Goal: Check status: Check status

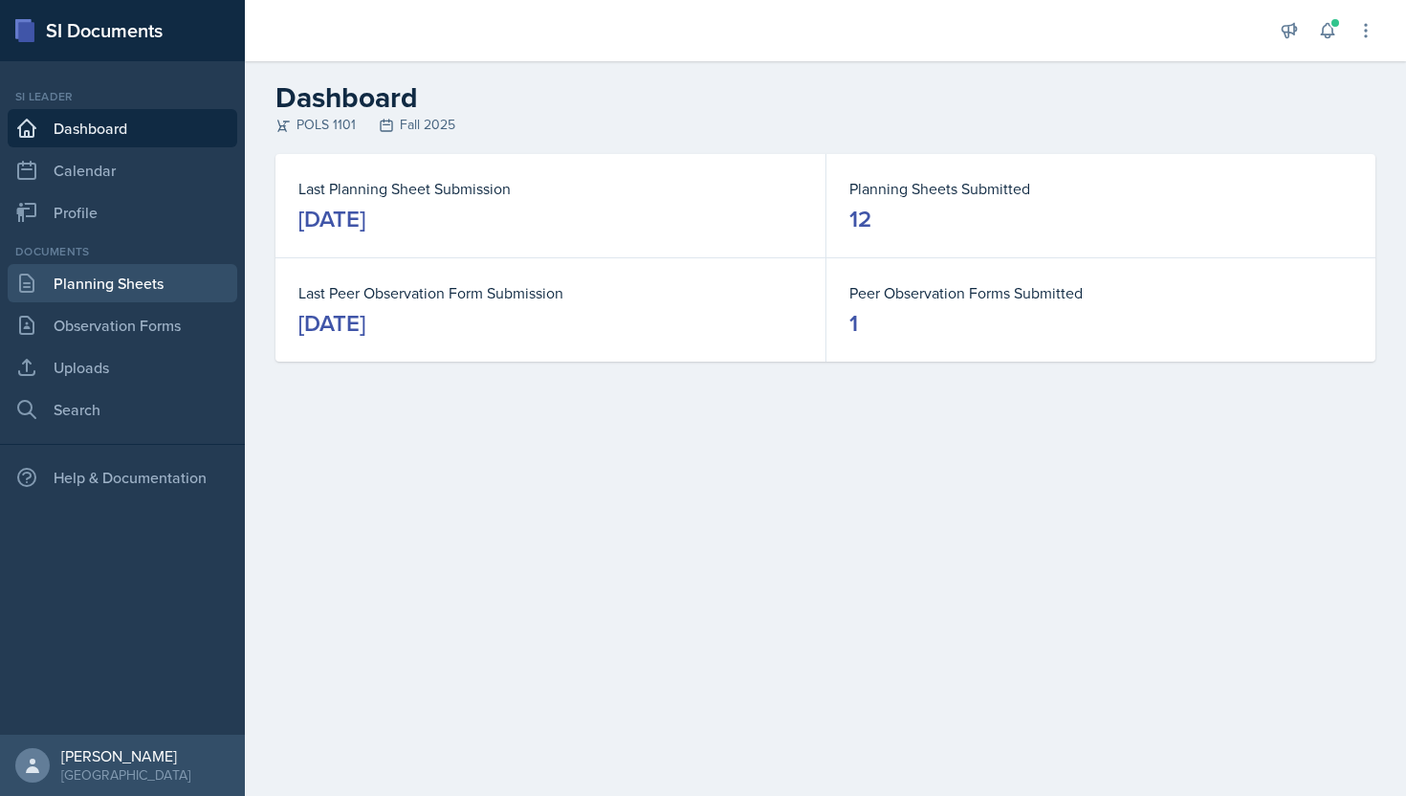
click at [119, 296] on link "Planning Sheets" at bounding box center [123, 283] width 230 height 38
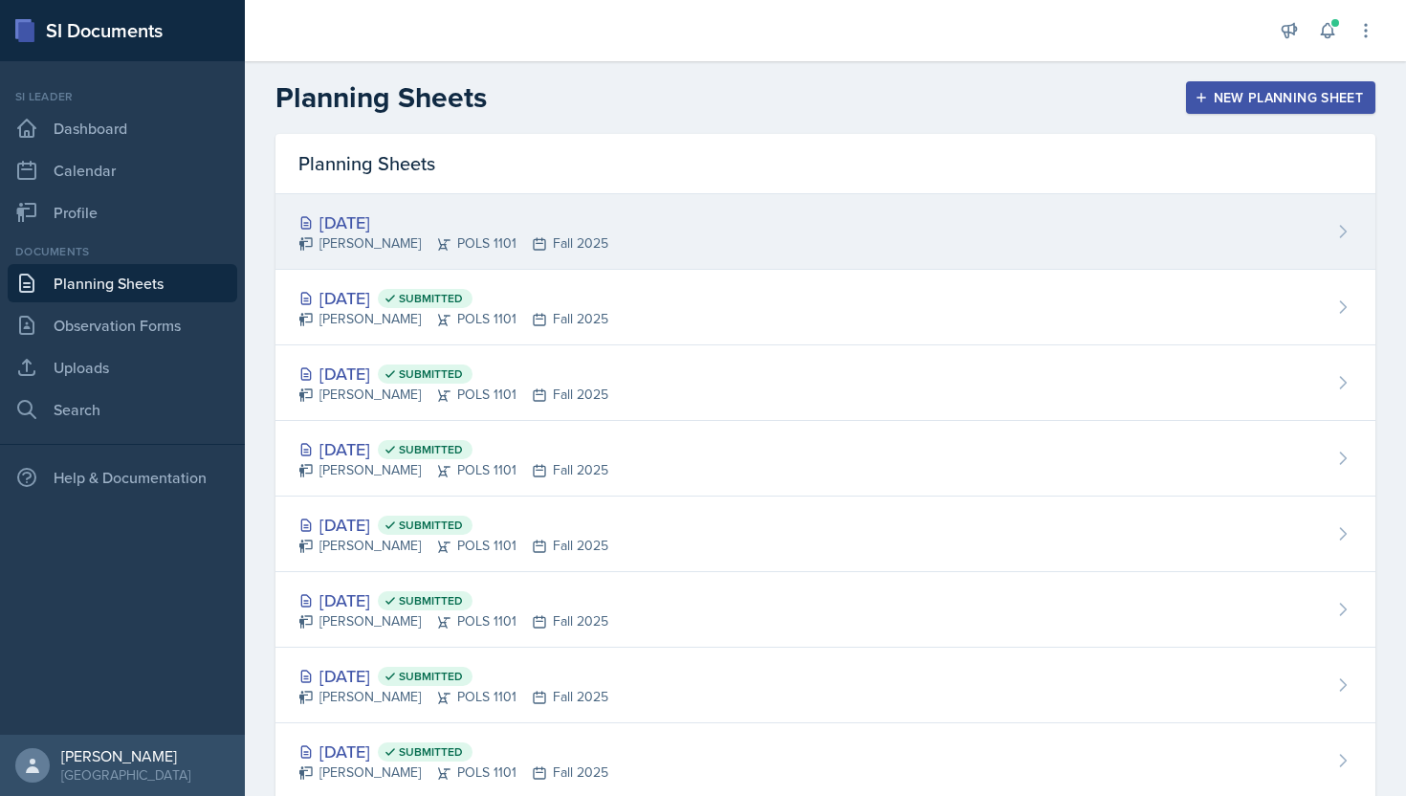
click at [440, 219] on div "[DATE]" at bounding box center [453, 222] width 310 height 26
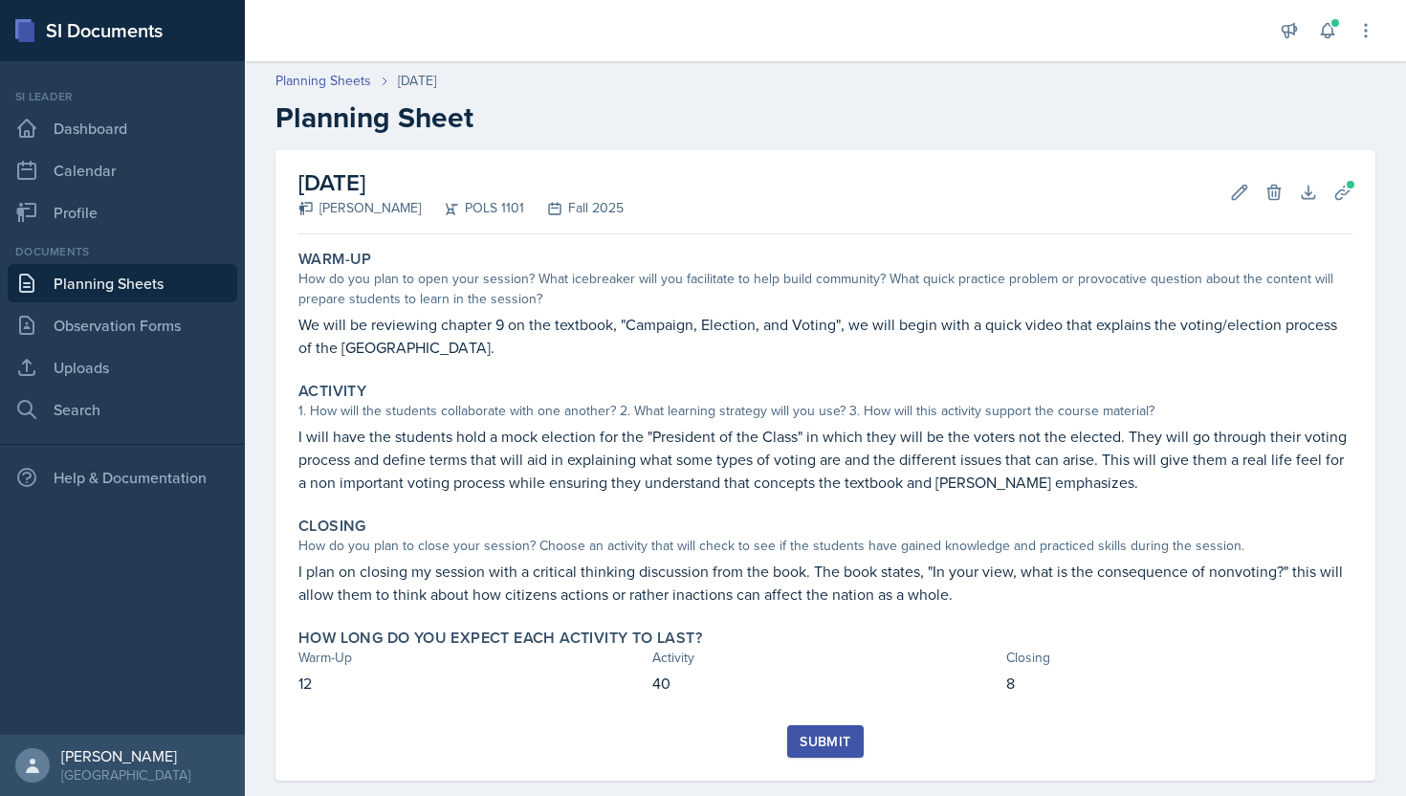
click at [830, 741] on div "Submit" at bounding box center [825, 741] width 51 height 15
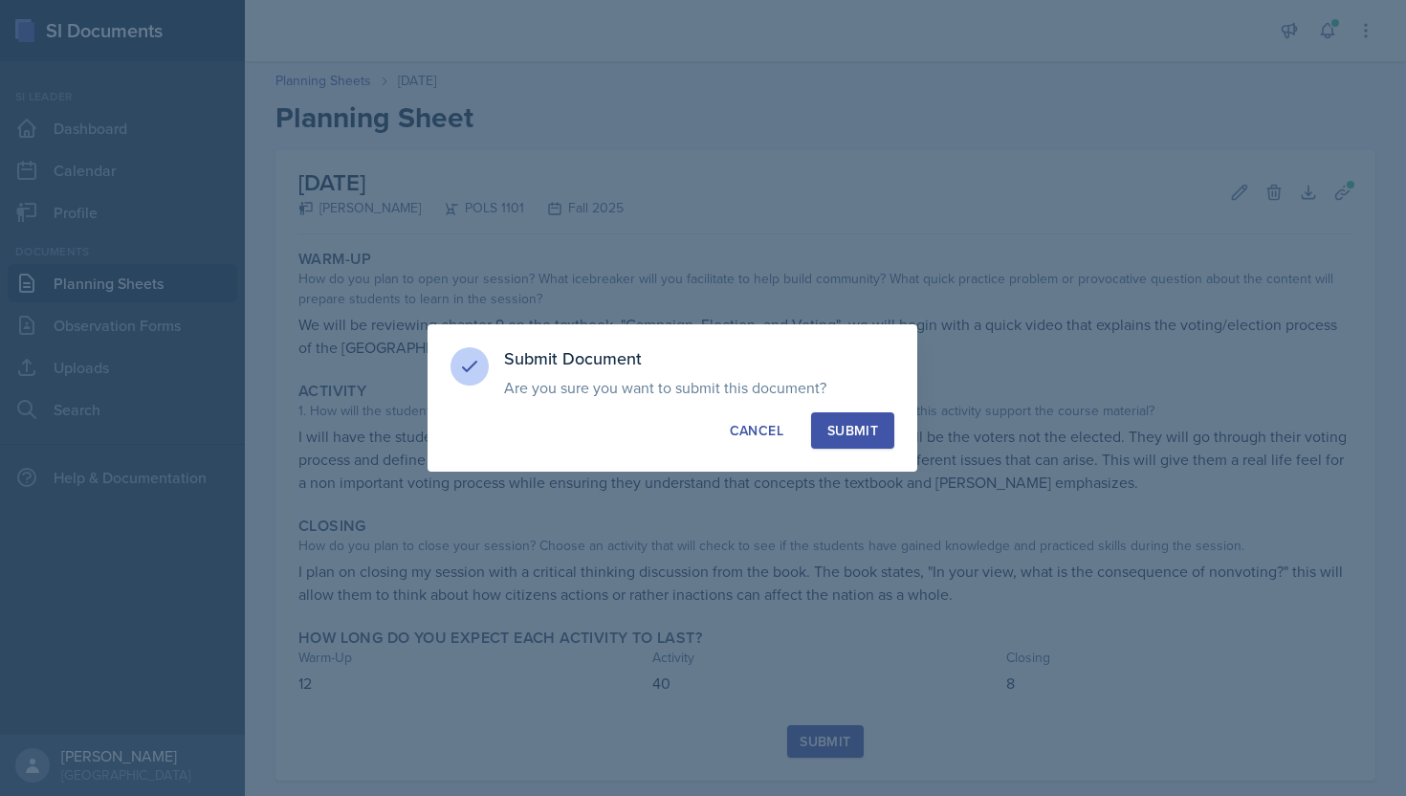
click at [851, 424] on div "Submit" at bounding box center [852, 430] width 51 height 19
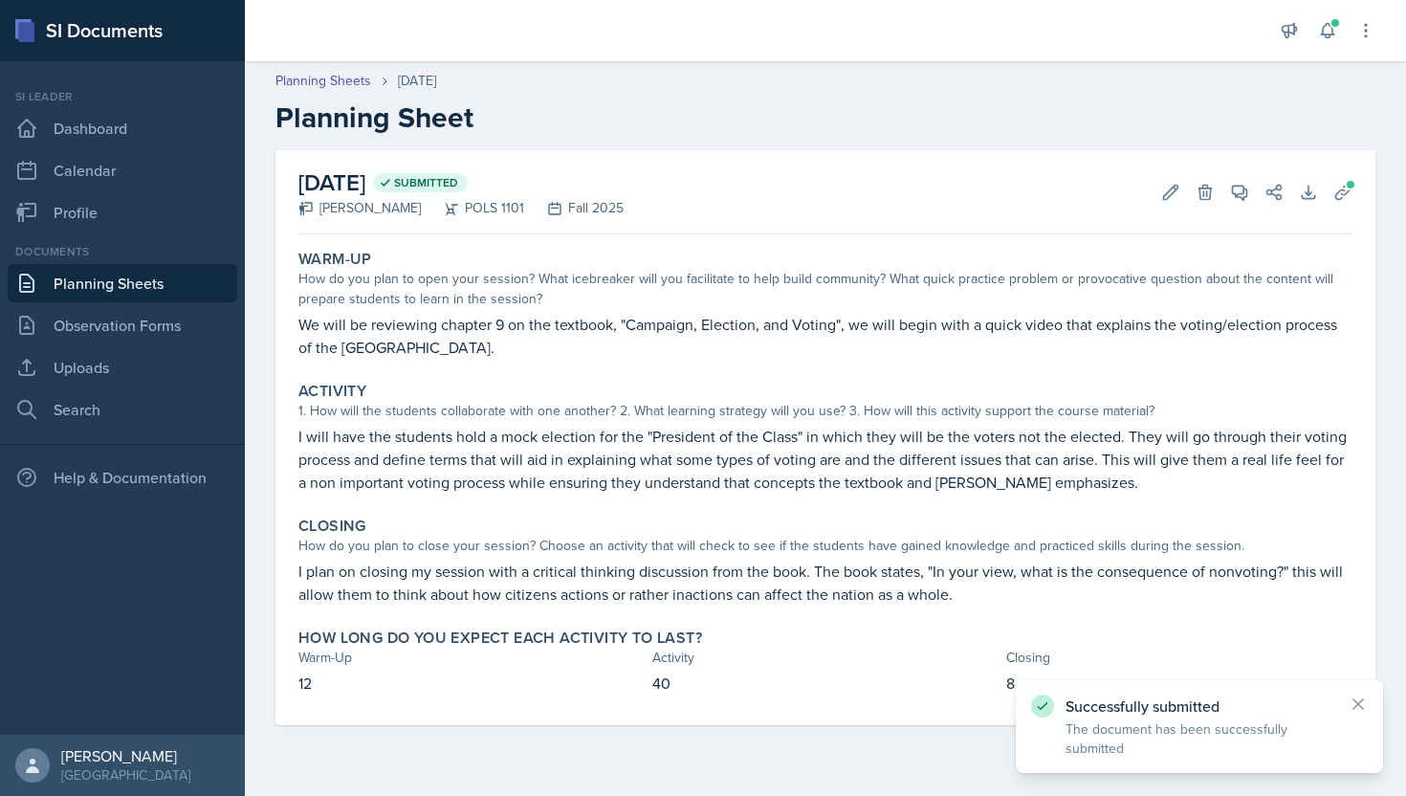
click at [191, 273] on link "Planning Sheets" at bounding box center [123, 283] width 230 height 38
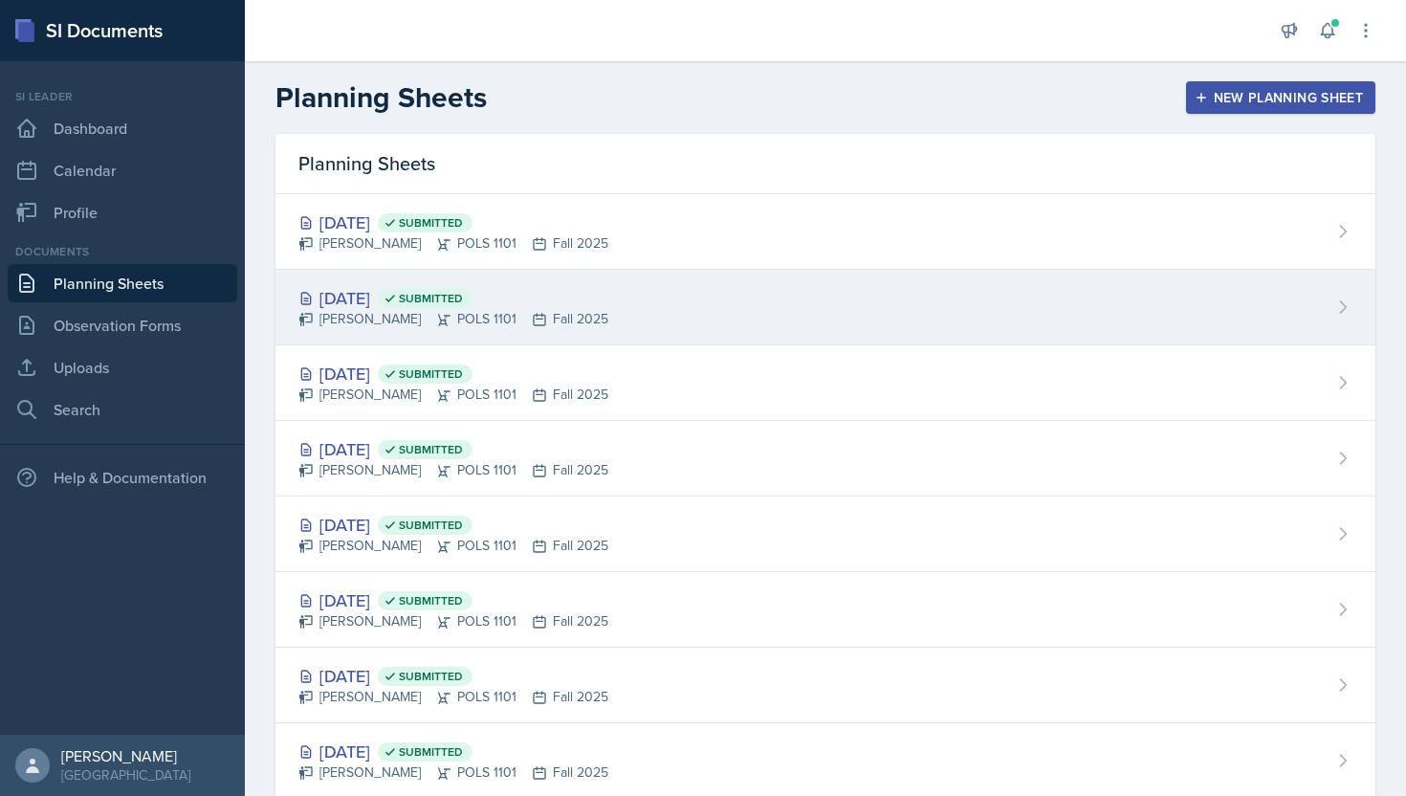
click at [571, 290] on div "[DATE] Submitted" at bounding box center [453, 298] width 310 height 26
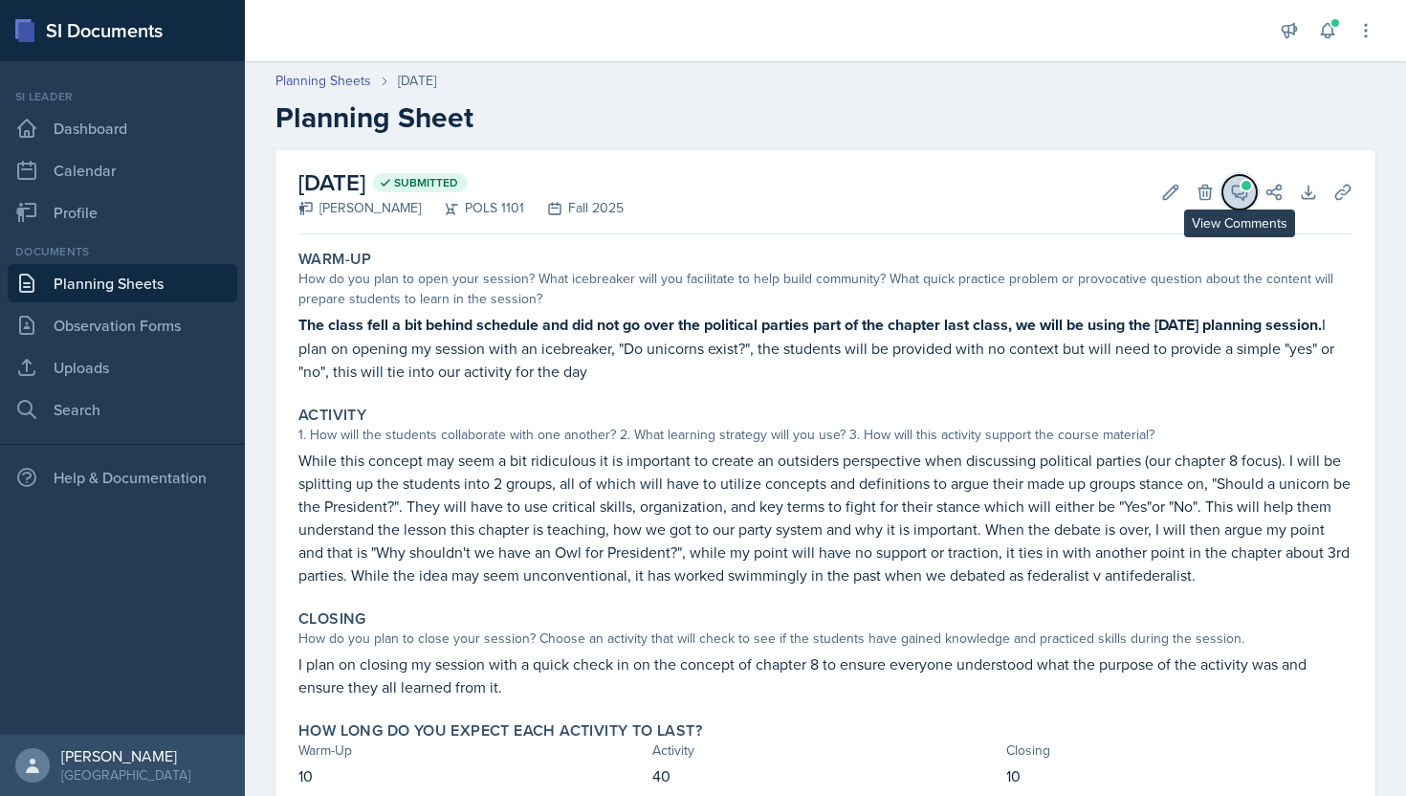
click at [1248, 194] on icon at bounding box center [1239, 192] width 19 height 19
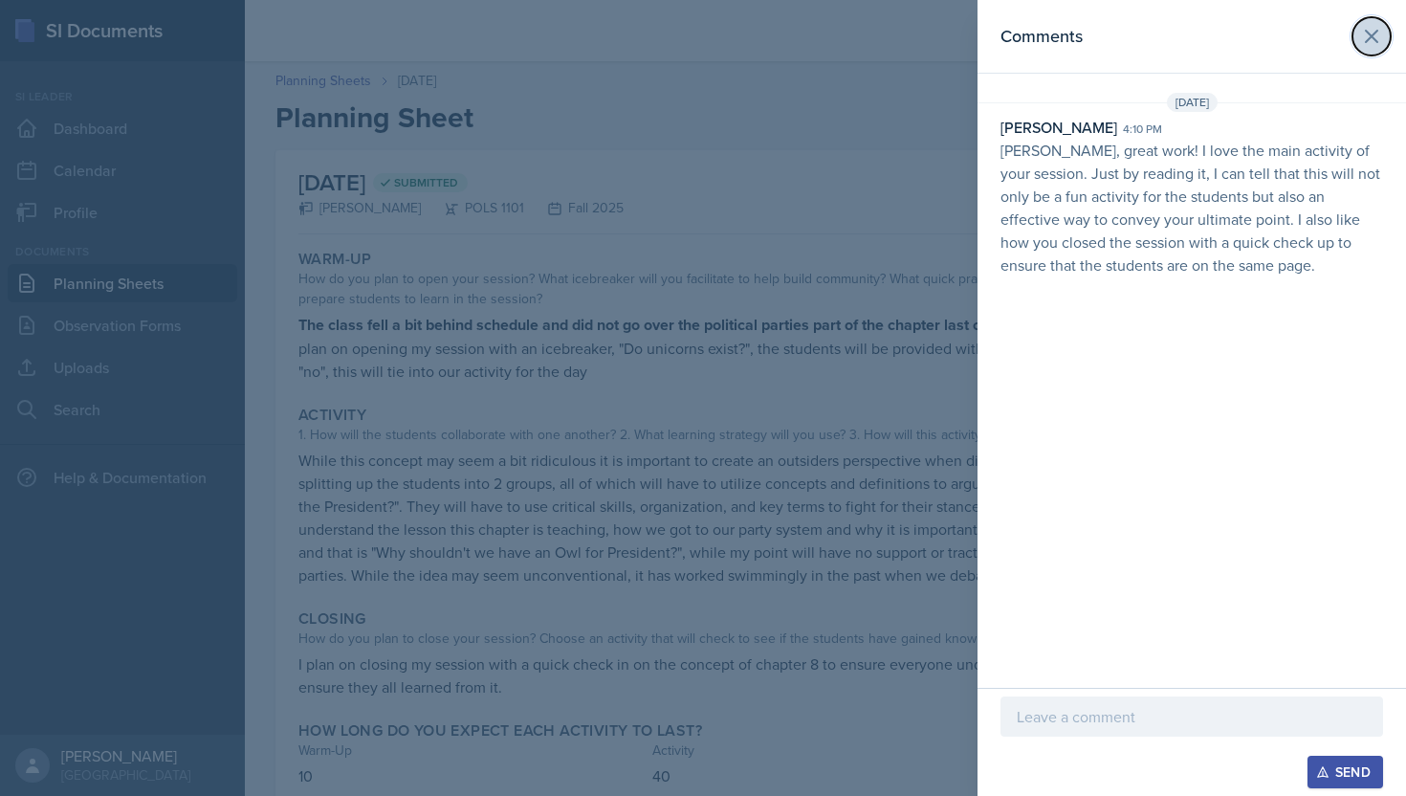
click at [1373, 40] on icon at bounding box center [1371, 36] width 23 height 23
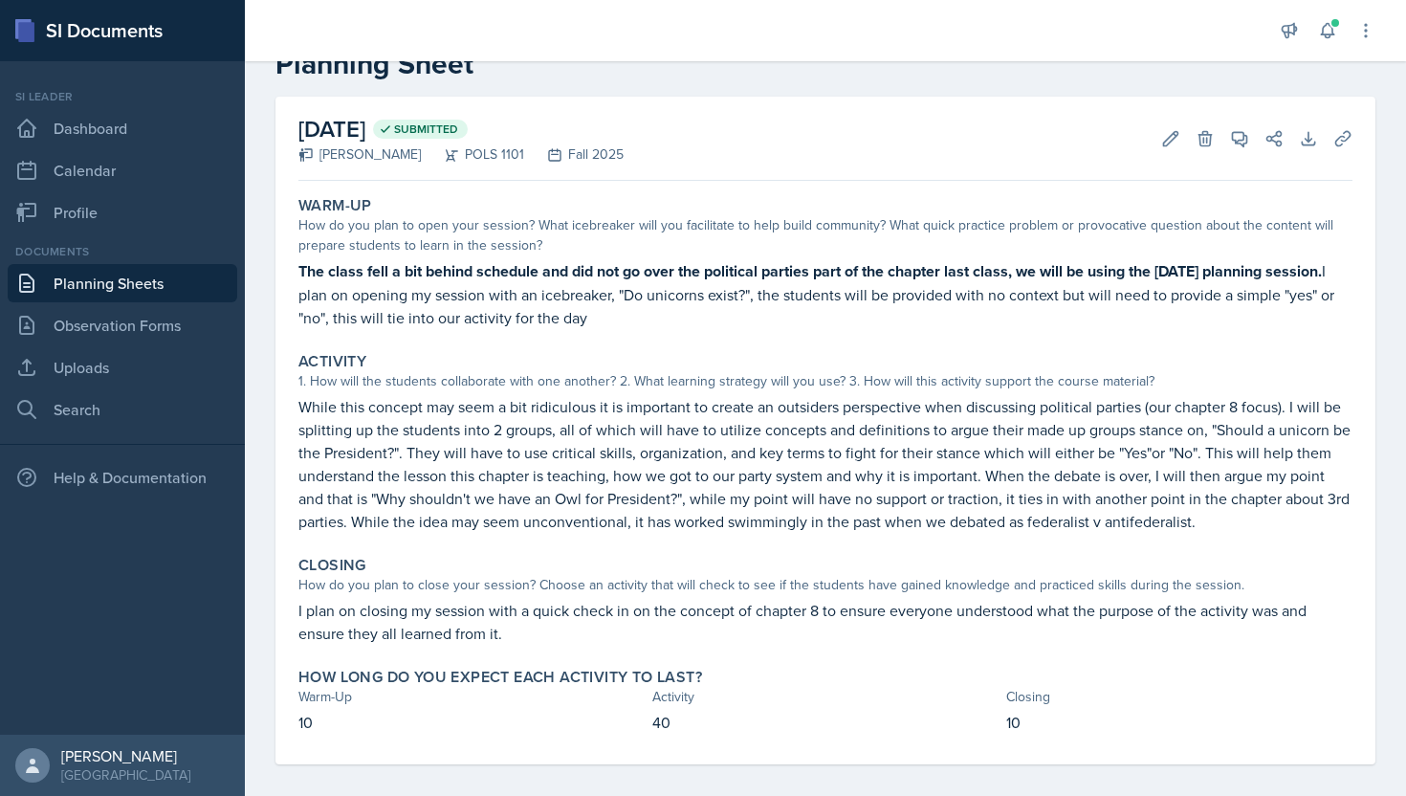
scroll to position [68, 0]
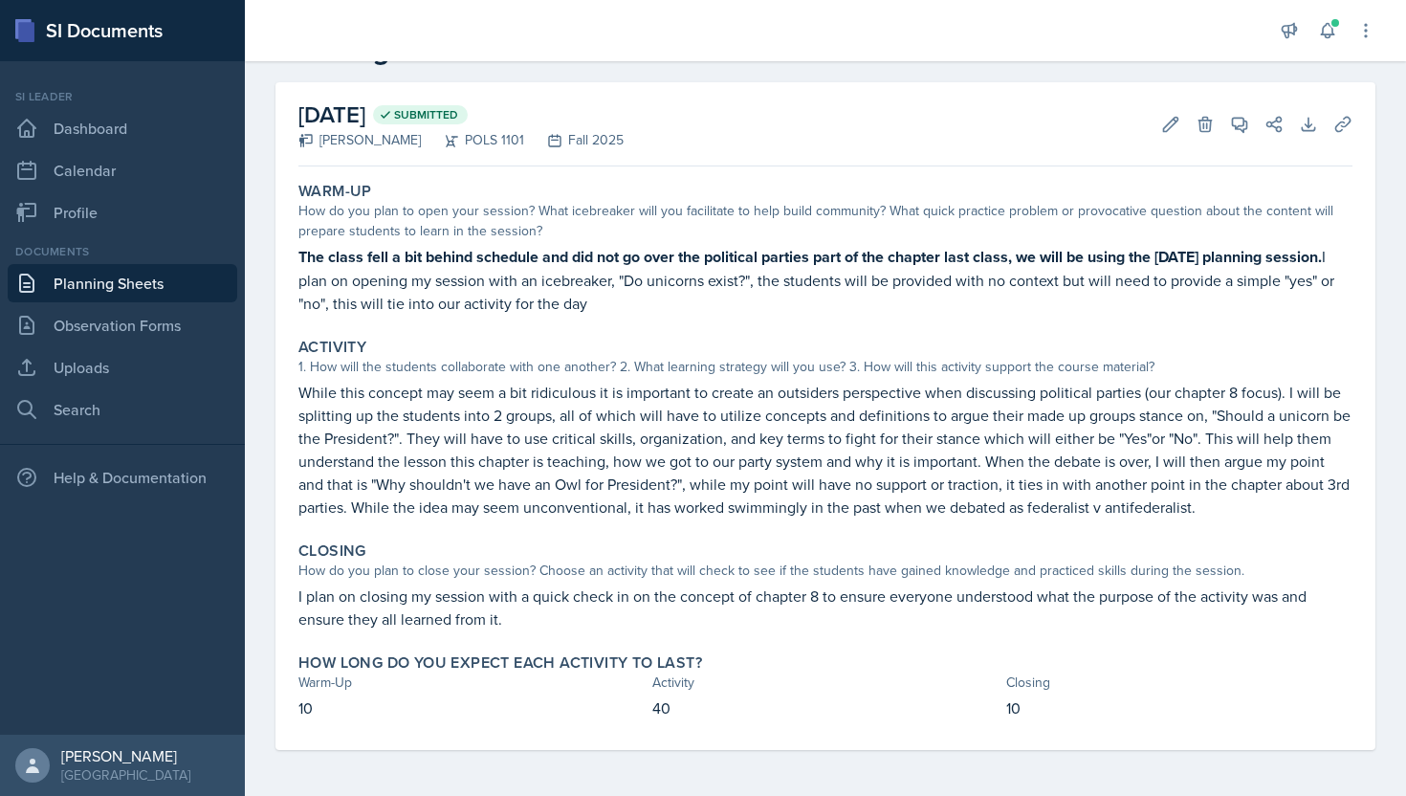
click at [89, 281] on link "Planning Sheets" at bounding box center [123, 283] width 230 height 38
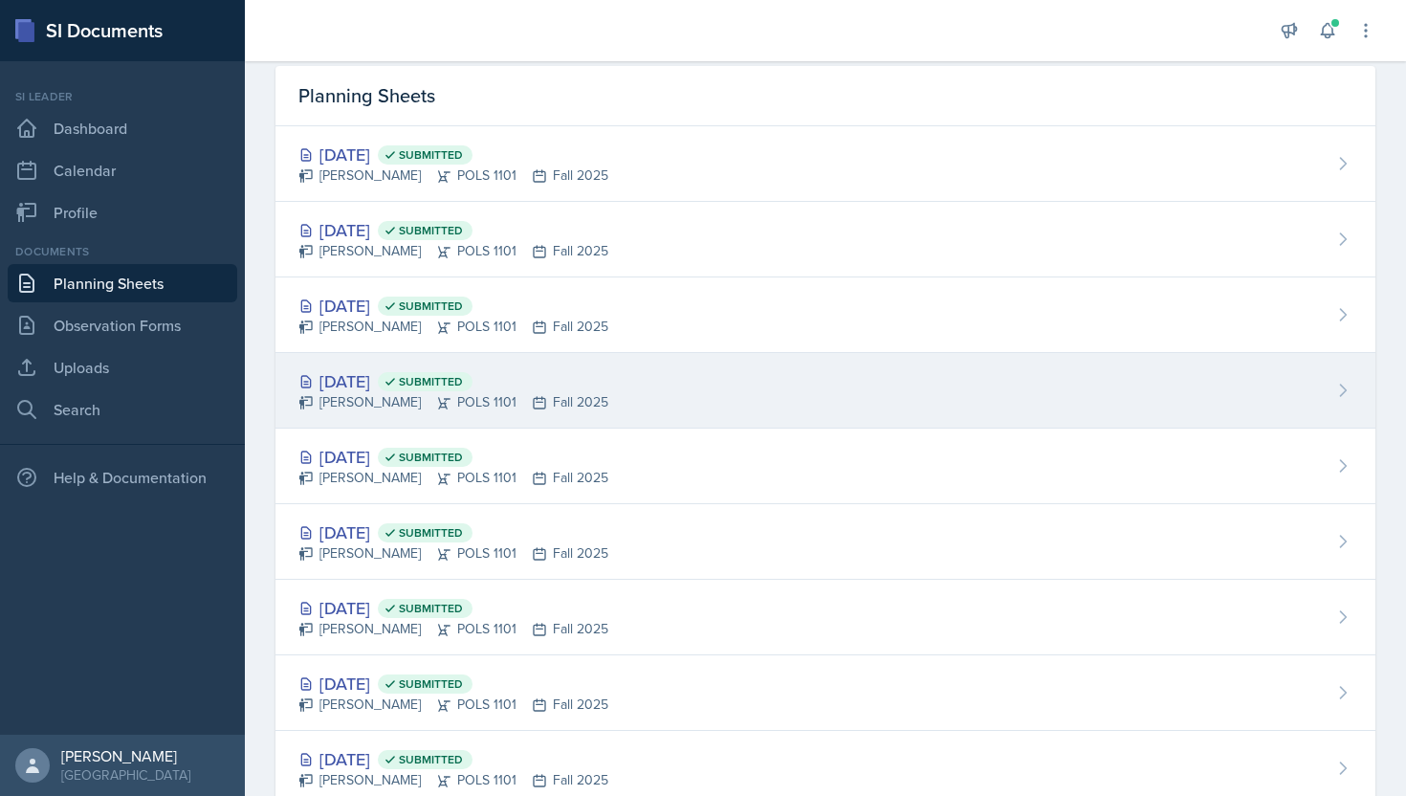
click at [425, 380] on div "[DATE] Submitted" at bounding box center [453, 381] width 310 height 26
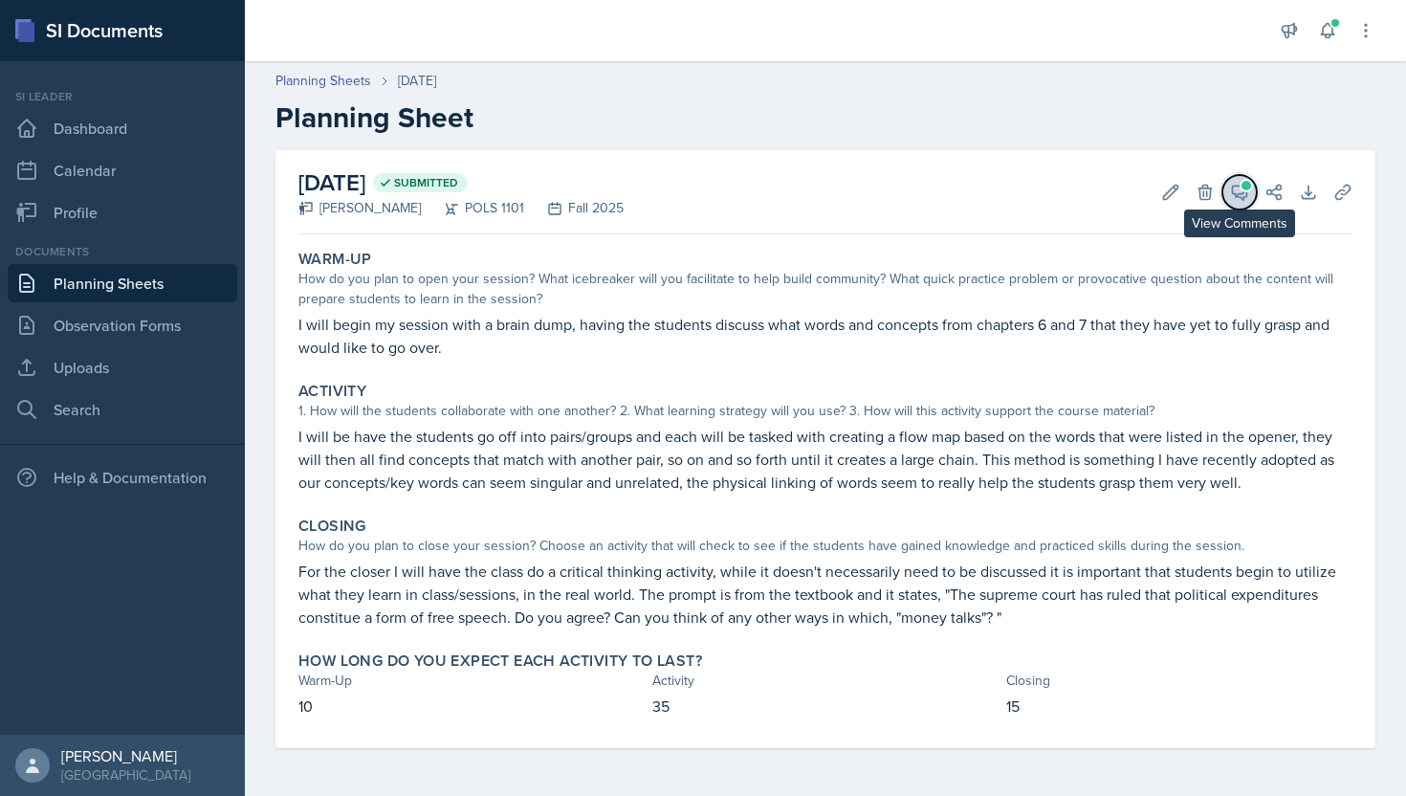
click at [1250, 188] on button "View Comments" at bounding box center [1239, 192] width 34 height 34
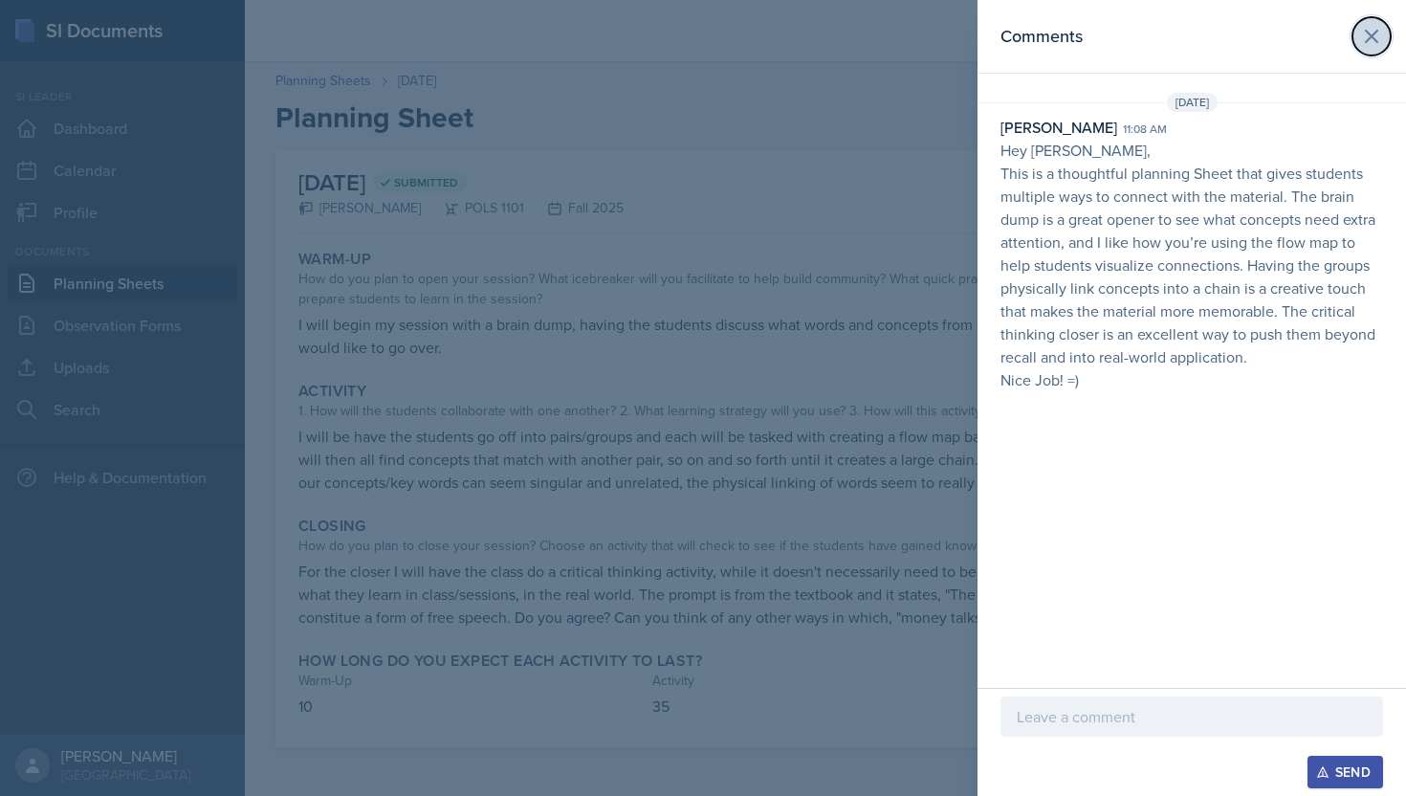
click at [1371, 46] on icon at bounding box center [1371, 36] width 23 height 23
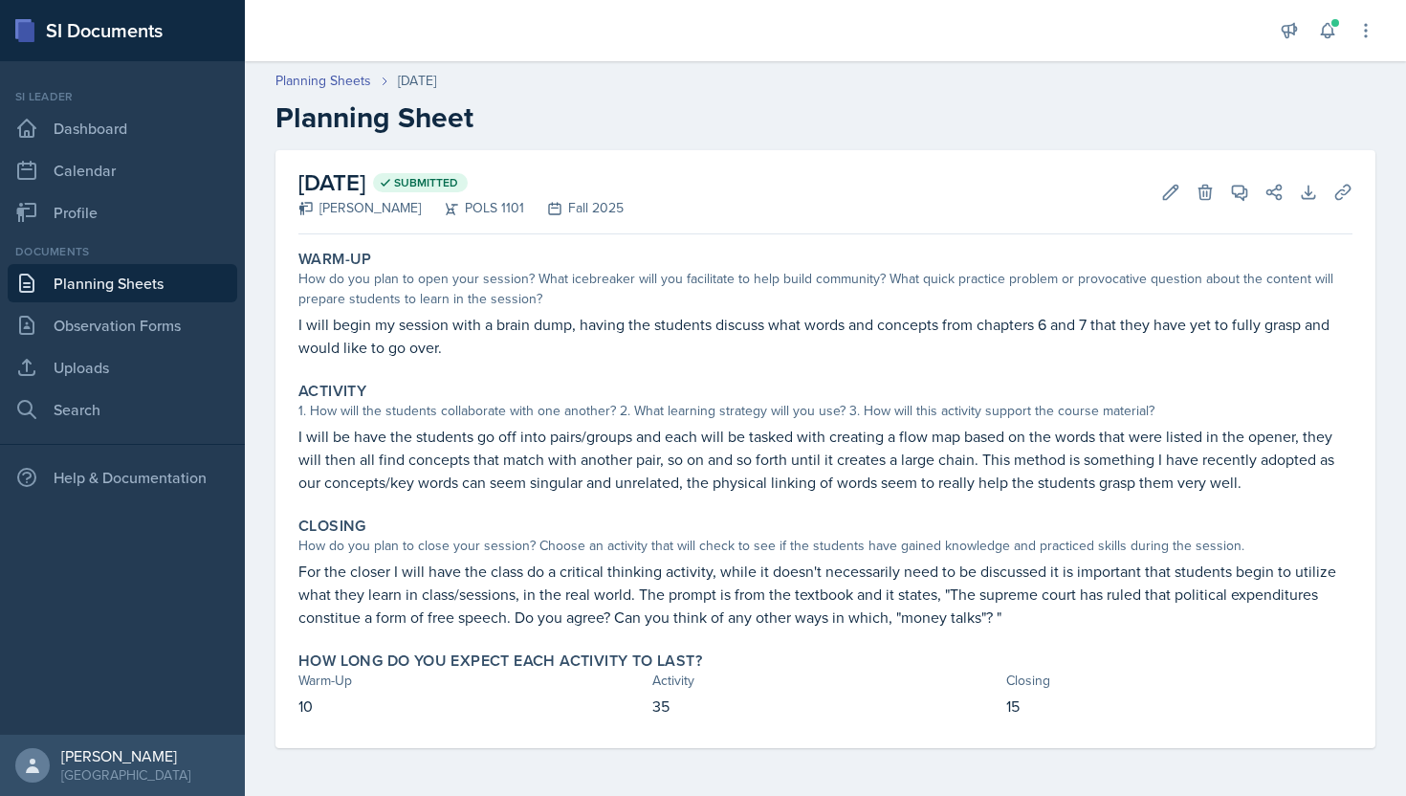
click at [175, 275] on link "Planning Sheets" at bounding box center [123, 283] width 230 height 38
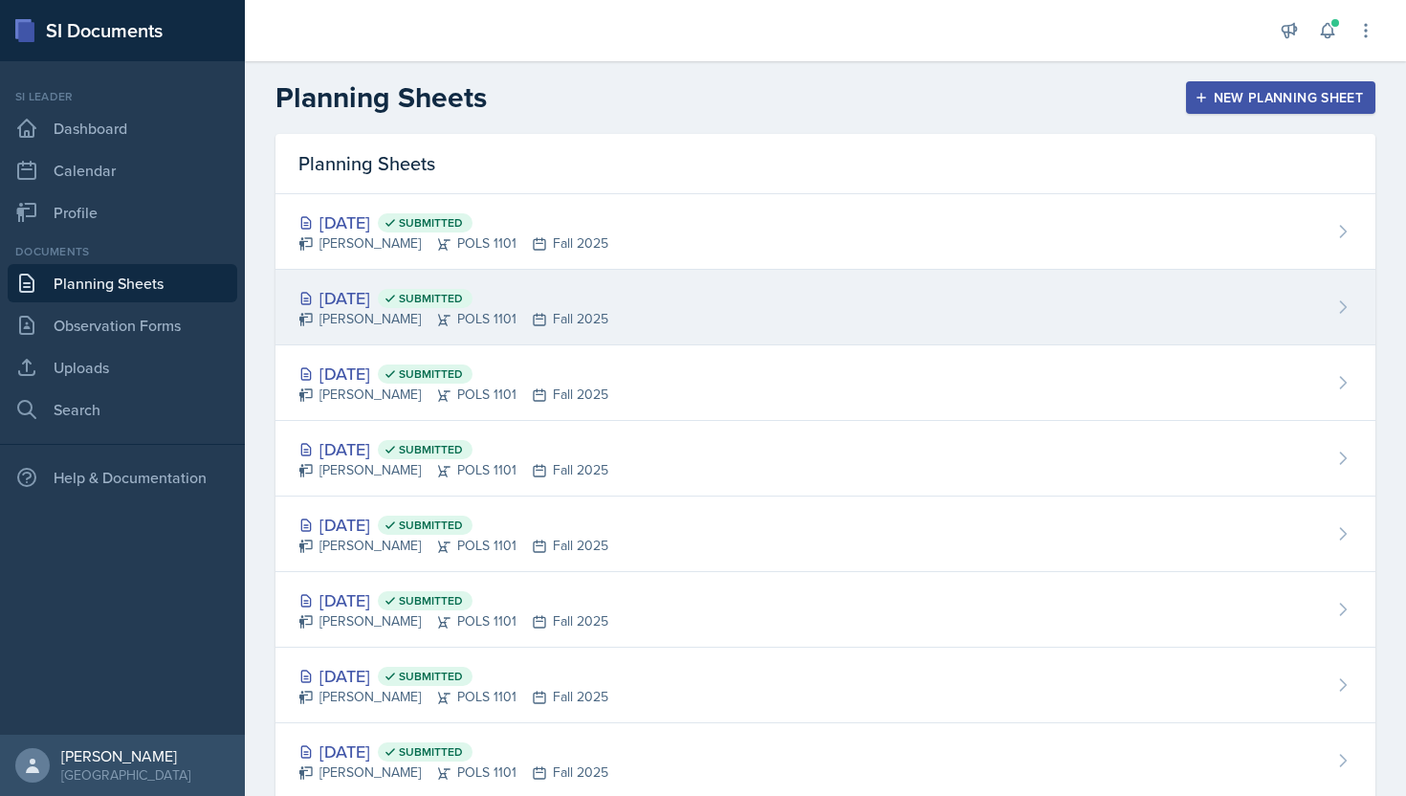
click at [410, 286] on div "[DATE] Submitted" at bounding box center [453, 298] width 310 height 26
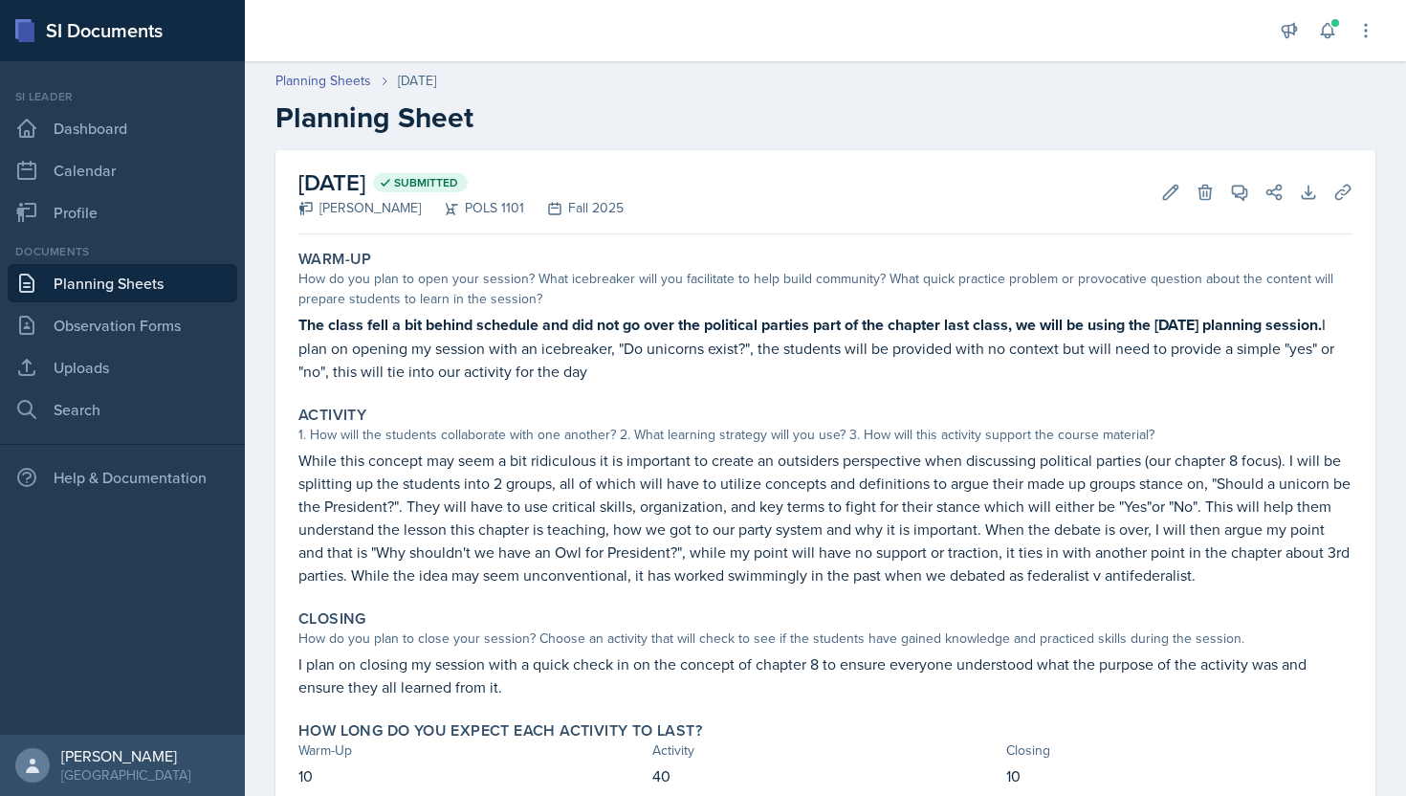
click at [209, 270] on link "Planning Sheets" at bounding box center [123, 283] width 230 height 38
